Goal: Task Accomplishment & Management: Manage account settings

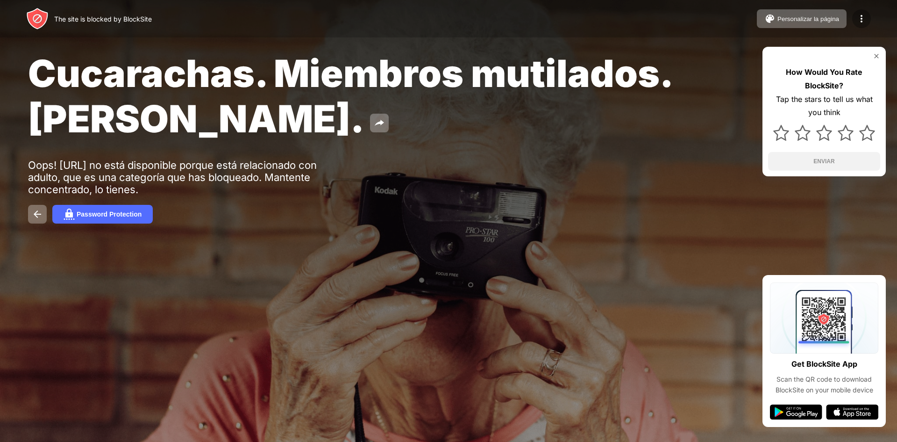
click at [862, 24] on div at bounding box center [862, 18] width 19 height 19
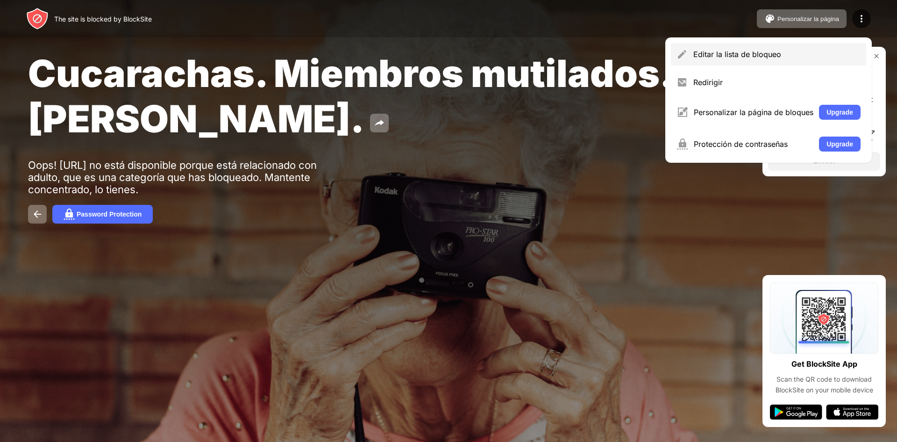
click at [734, 63] on div "Editar la lista de bloqueo" at bounding box center [768, 54] width 195 height 22
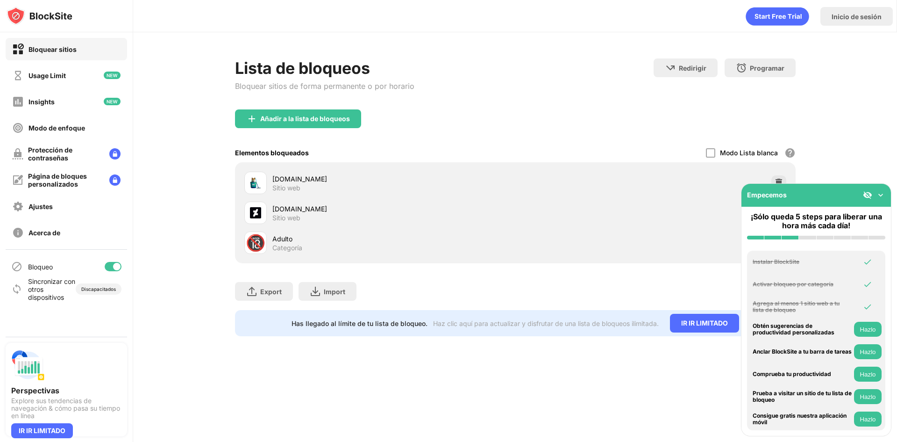
click at [879, 197] on img at bounding box center [880, 194] width 9 height 9
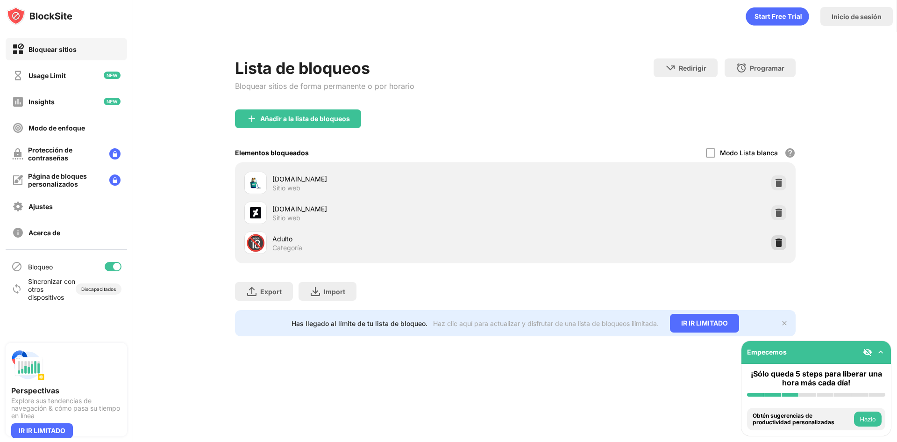
click at [775, 246] on img at bounding box center [778, 242] width 9 height 9
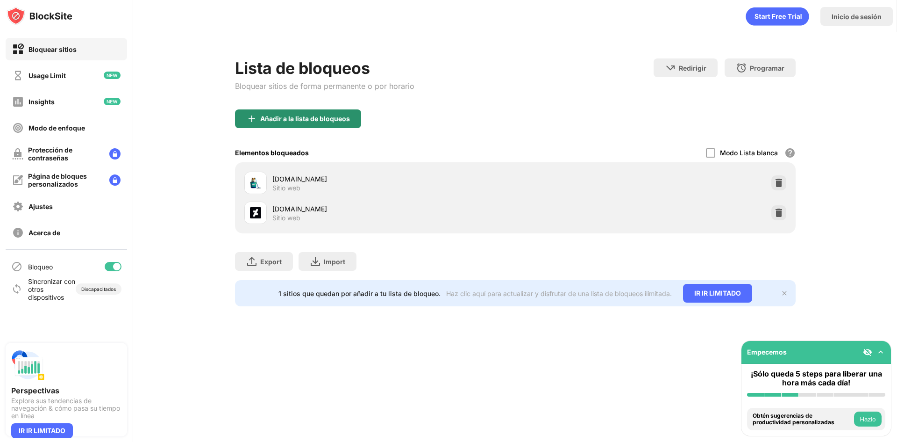
click at [297, 120] on div "Añadir a la lista de bloqueos" at bounding box center [305, 118] width 90 height 7
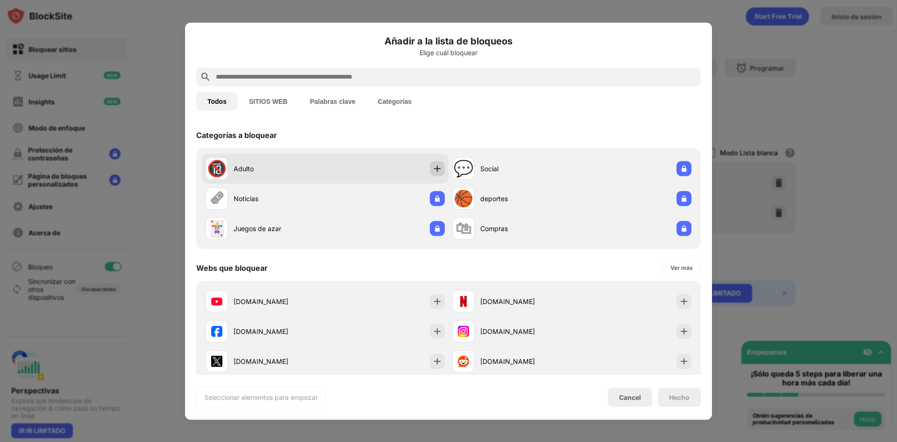
click at [433, 168] on img at bounding box center [437, 168] width 9 height 9
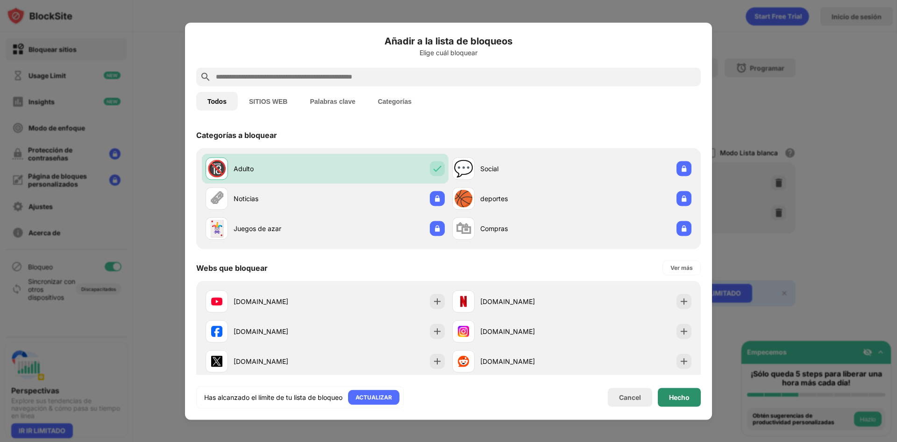
click at [667, 398] on div "Hecho" at bounding box center [679, 396] width 43 height 19
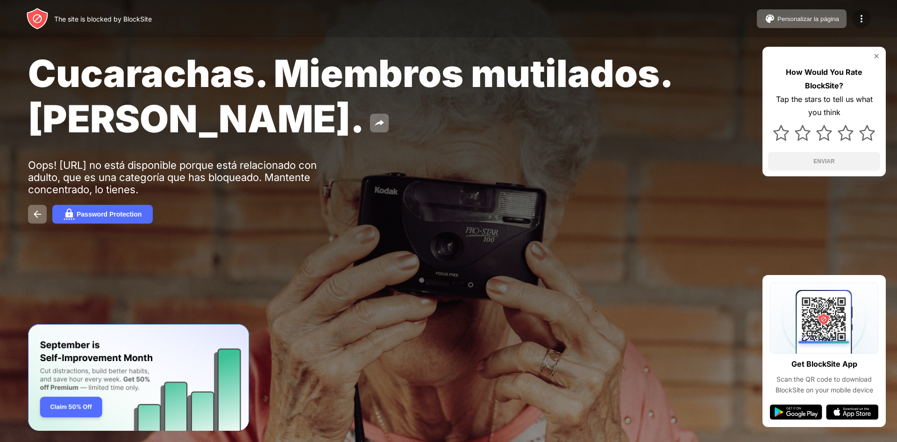
click at [858, 21] on img at bounding box center [861, 18] width 11 height 11
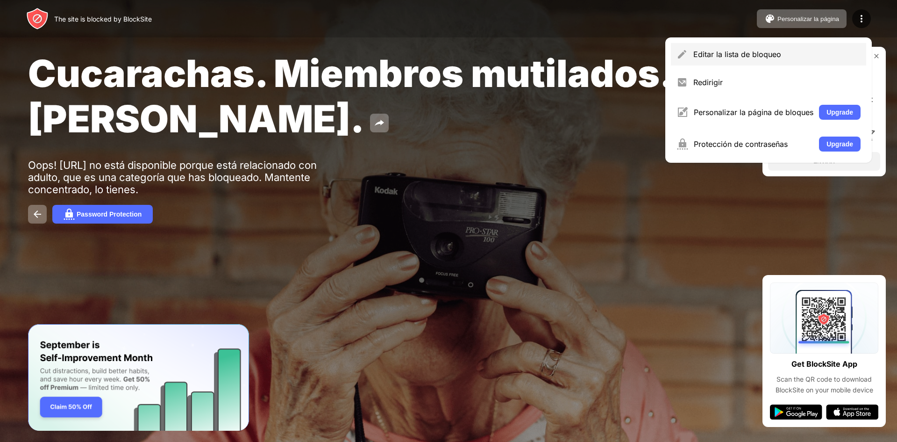
click at [728, 57] on div "Editar la lista de bloqueo" at bounding box center [777, 54] width 167 height 9
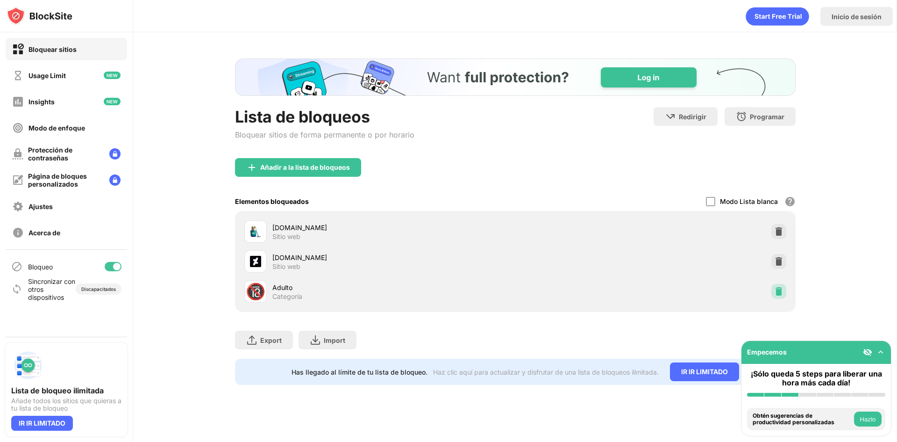
click at [785, 294] on div at bounding box center [779, 291] width 15 height 15
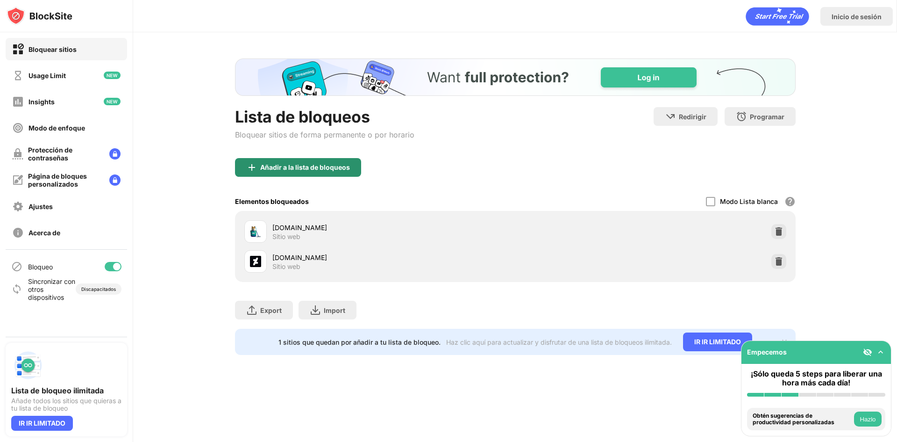
click at [317, 165] on div "Añadir a la lista de bloqueos" at bounding box center [305, 167] width 90 height 7
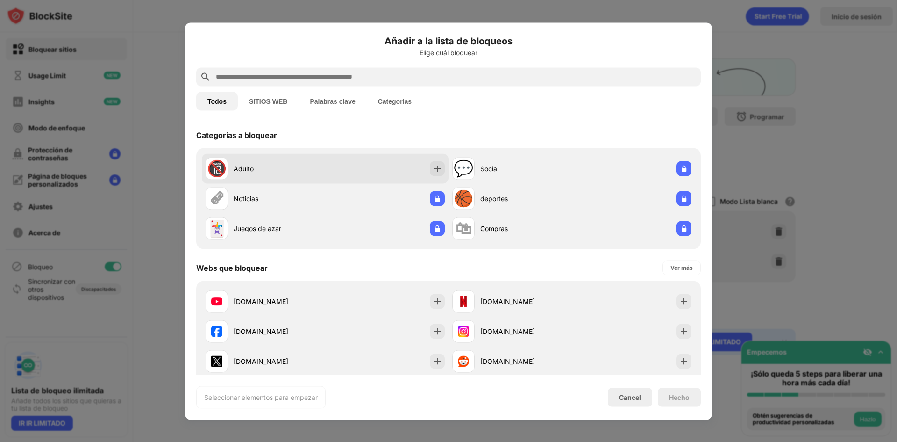
click at [365, 167] on div "🔞 Adulto" at bounding box center [325, 168] width 247 height 30
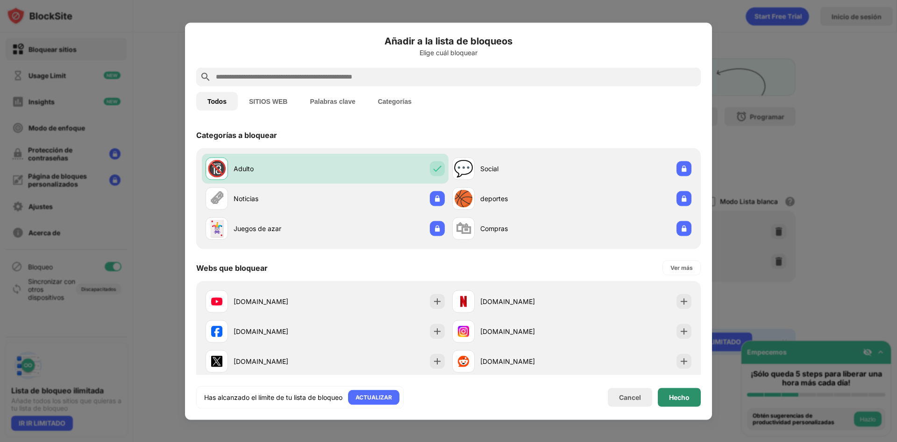
click at [677, 392] on div "Hecho" at bounding box center [679, 396] width 43 height 19
